Goal: Task Accomplishment & Management: Manage account settings

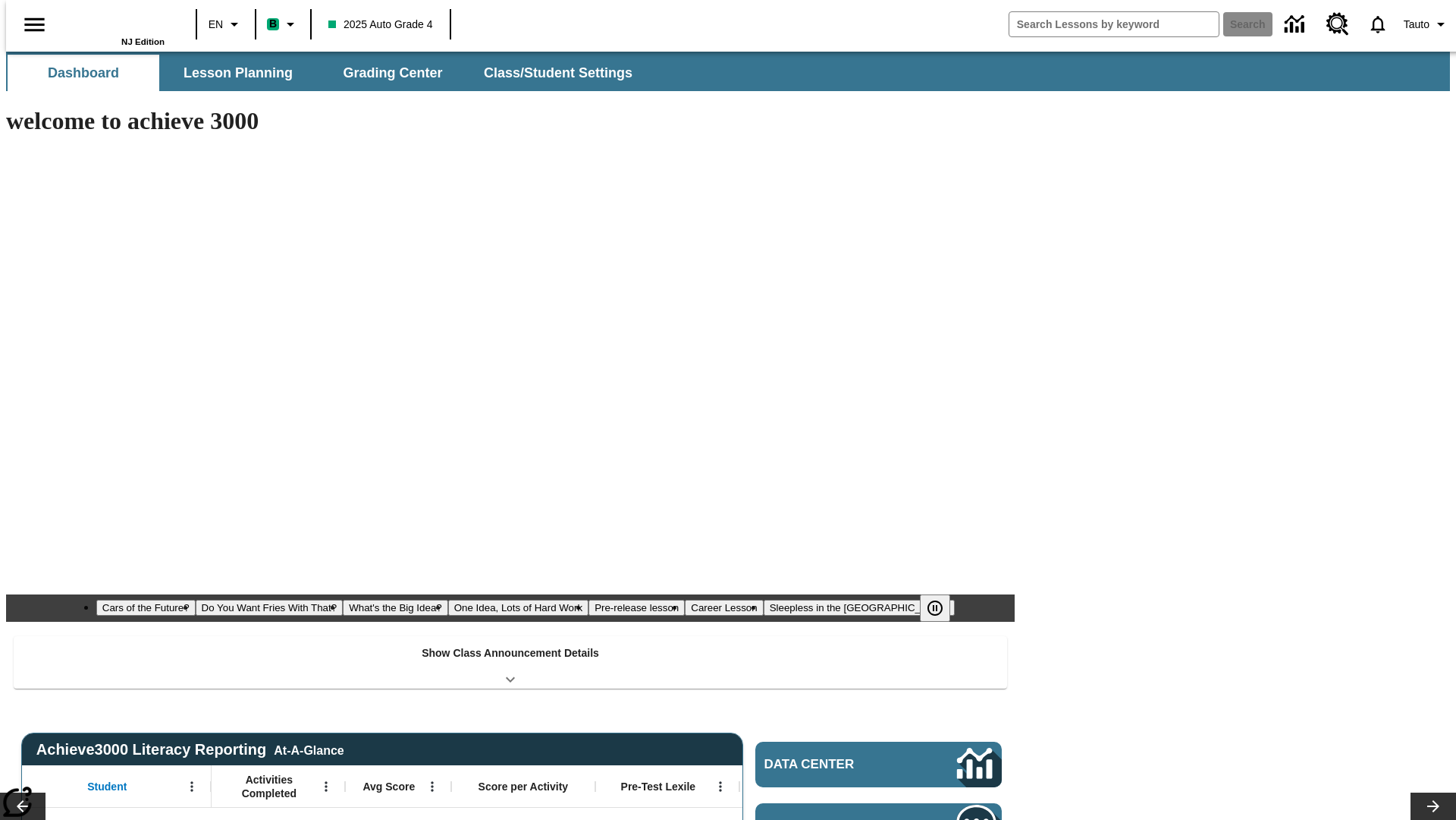
type input "-1"
click at [511, 636] on div "Show Class Announcement Details" at bounding box center [511, 662] width 994 height 52
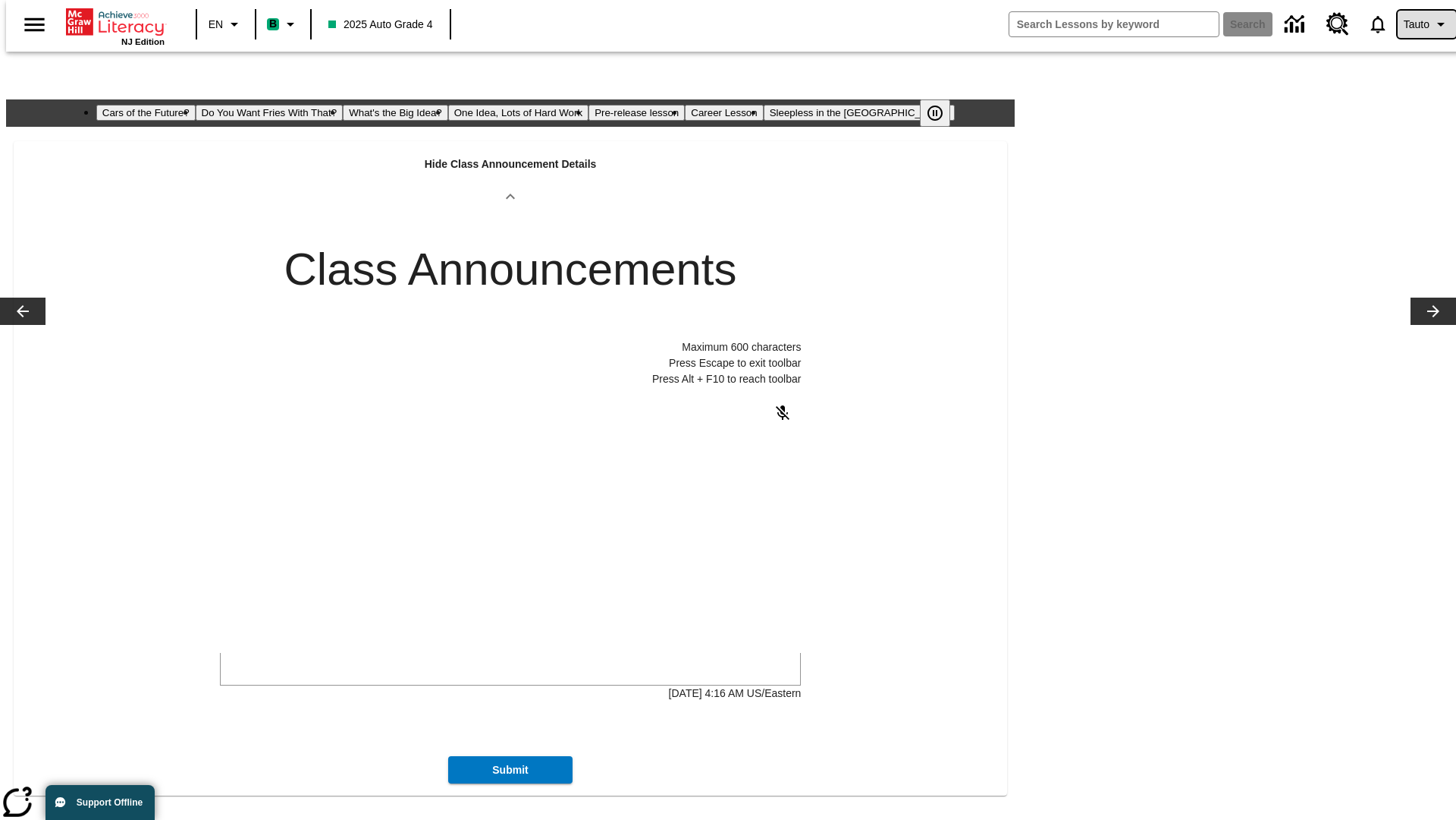
click at [1419, 25] on span "Tauto" at bounding box center [1416, 25] width 26 height 16
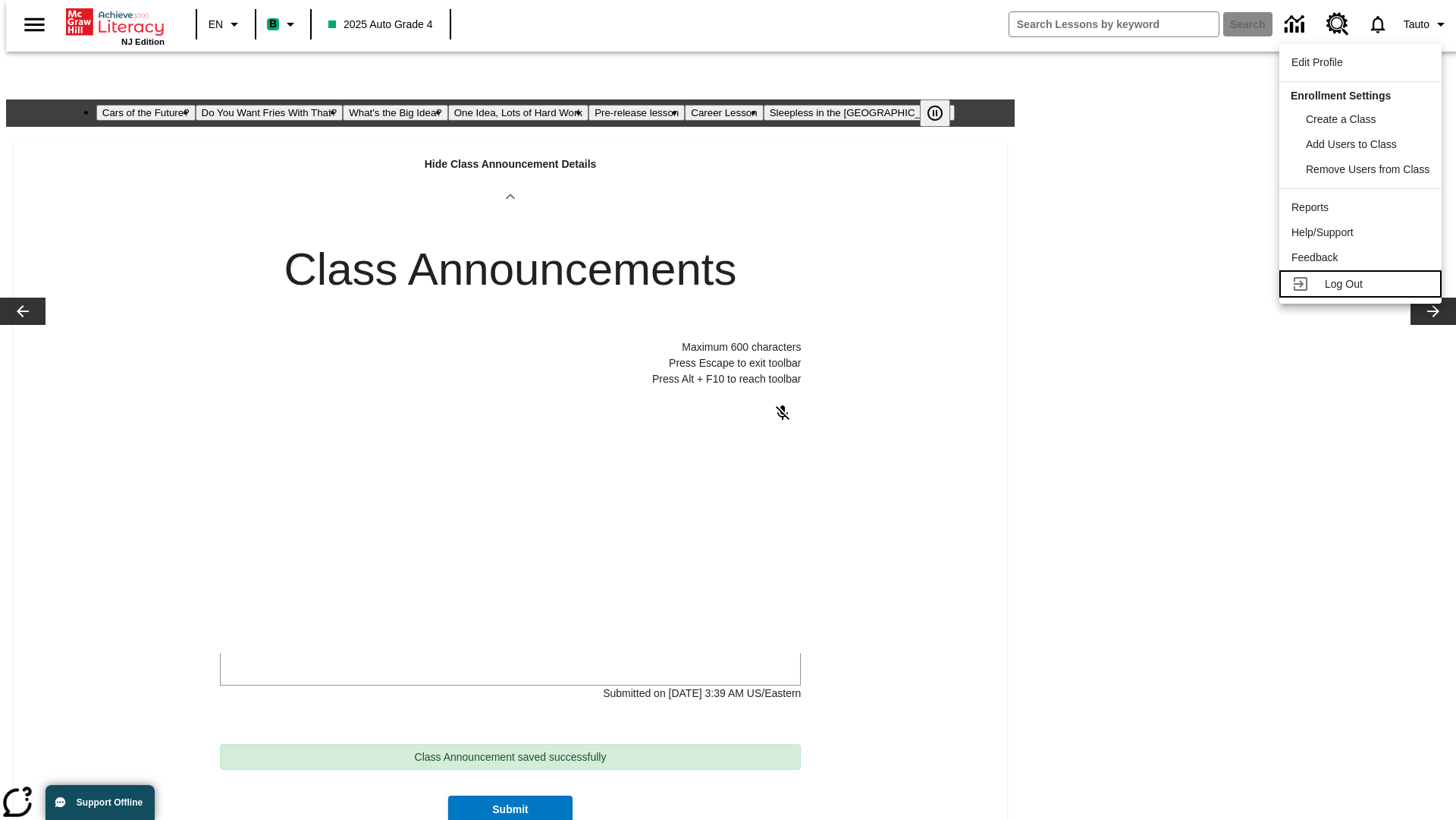
click at [1361, 284] on span "Log Out" at bounding box center [1344, 283] width 38 height 12
